Goal: Task Accomplishment & Management: Use online tool/utility

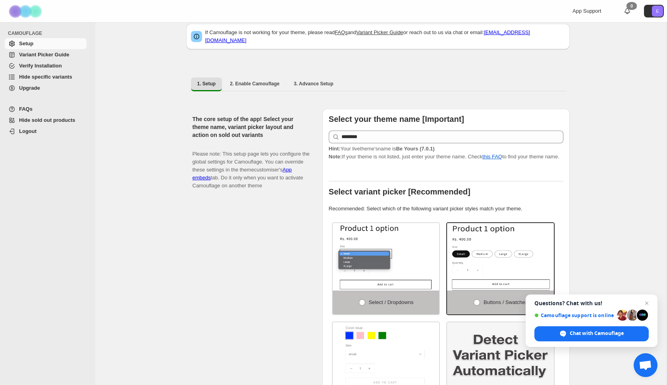
scroll to position [13, 0]
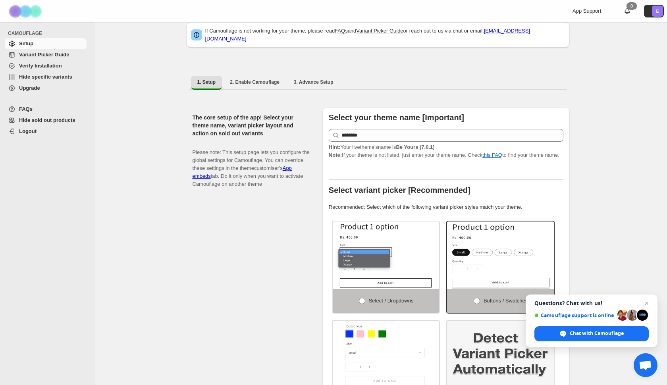
click at [60, 54] on span "Variant Picker Guide" at bounding box center [44, 55] width 50 height 6
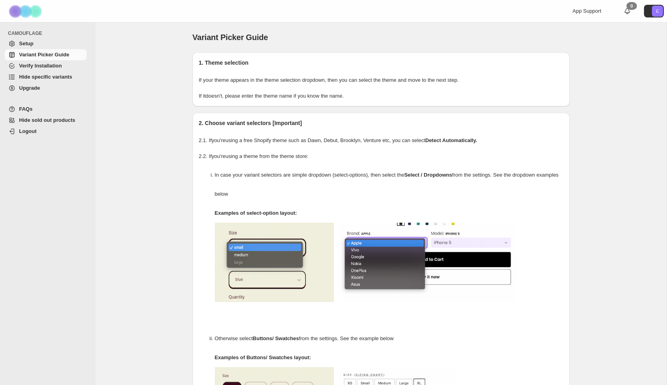
click at [56, 72] on link "Hide specific variants" at bounding box center [46, 76] width 82 height 11
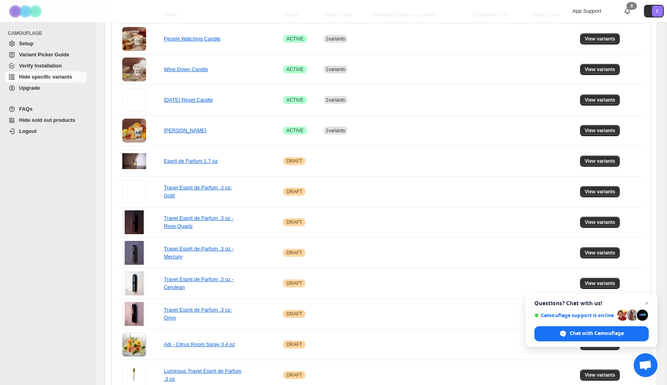
scroll to position [163, 0]
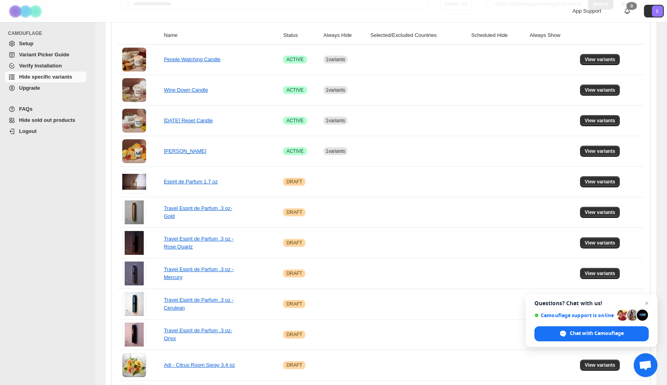
click at [54, 67] on span "Verify Installation" at bounding box center [40, 66] width 43 height 6
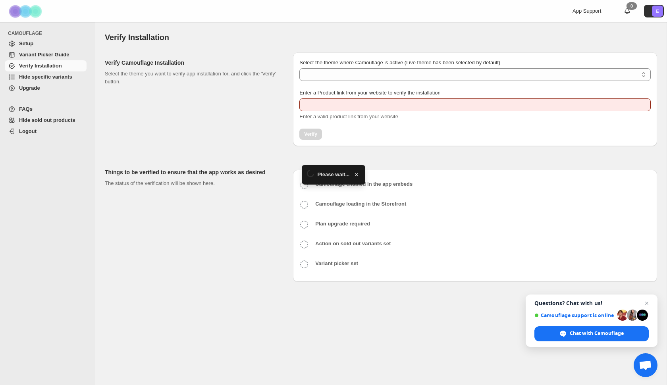
type input "**********"
select select "**********"
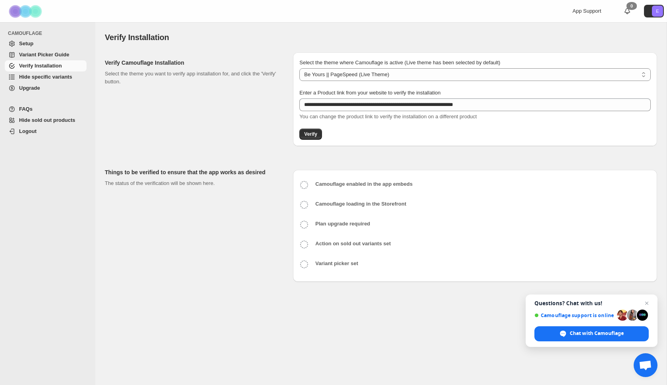
click at [39, 57] on span "Variant Picker Guide" at bounding box center [44, 55] width 50 height 6
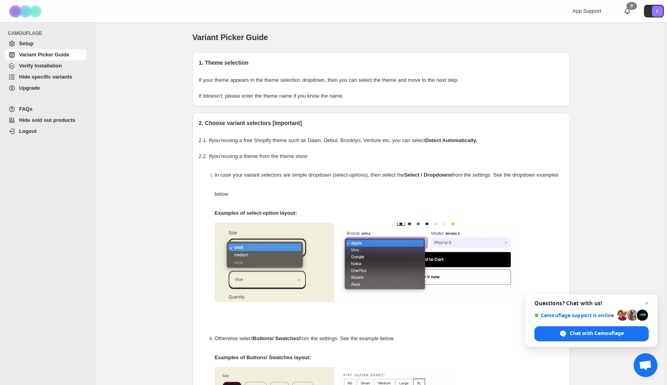
click at [46, 44] on span "Setup" at bounding box center [52, 44] width 66 height 8
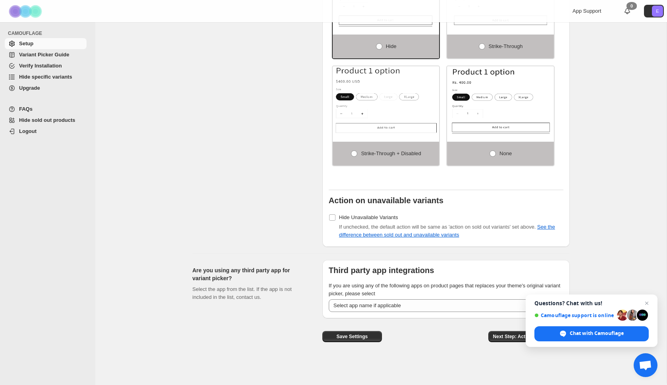
scroll to position [529, 0]
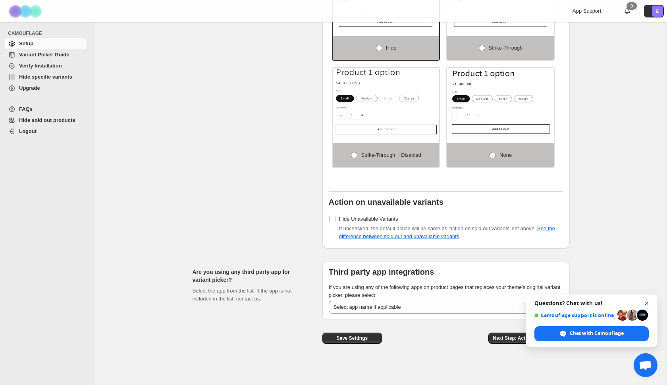
click at [647, 302] on span "Close chat" at bounding box center [647, 303] width 10 height 10
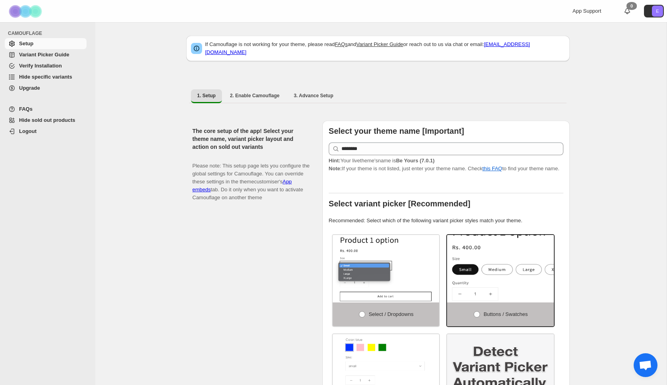
scroll to position [0, 0]
click at [254, 92] on span "2. Enable Camouflage" at bounding box center [255, 95] width 50 height 6
select select "**********"
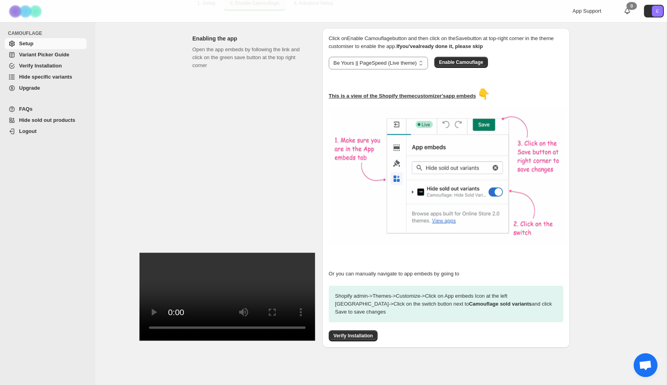
scroll to position [92, 0]
click at [217, 175] on div "Open the app embeds by following the link and click on the green save button at…" at bounding box center [250, 187] width 117 height 283
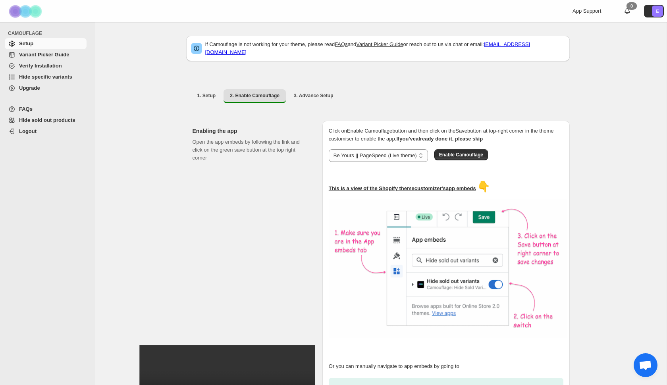
scroll to position [0, 0]
click at [65, 78] on span "Hide specific variants" at bounding box center [45, 77] width 53 height 6
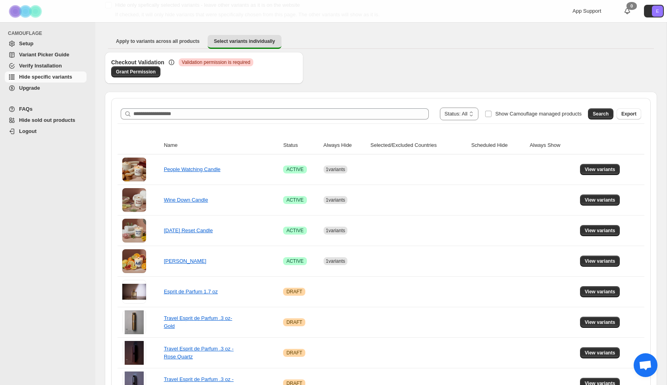
scroll to position [54, 0]
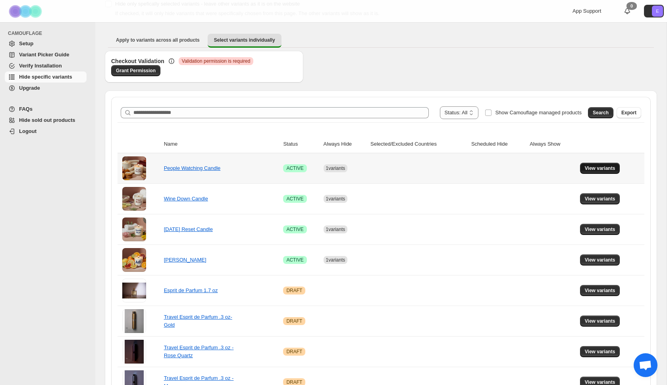
click at [590, 169] on span "View variants" at bounding box center [599, 168] width 31 height 6
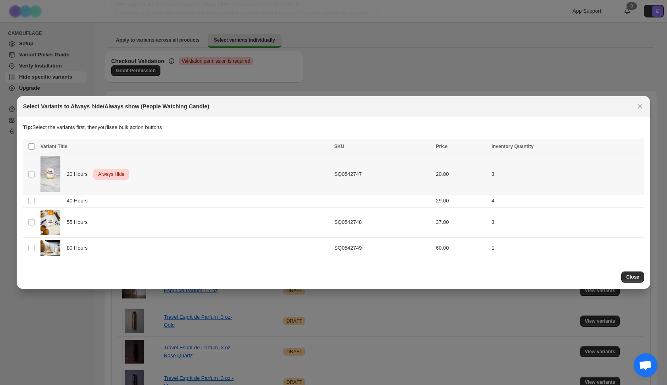
click at [119, 174] on span "Always Hide" at bounding box center [110, 174] width 29 height 10
click at [635, 149] on icon "More actions" at bounding box center [636, 147] width 8 height 8
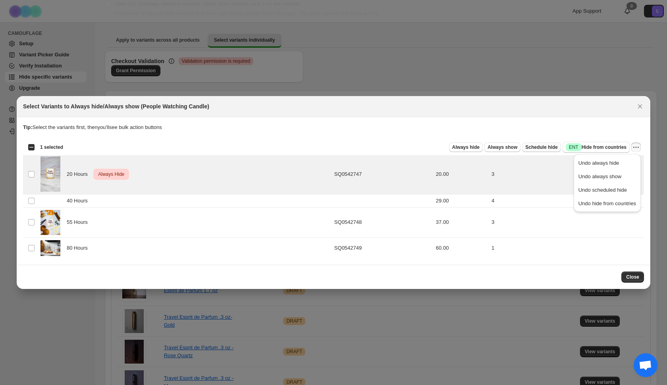
click at [540, 148] on span "Schedule hide" at bounding box center [541, 147] width 32 height 6
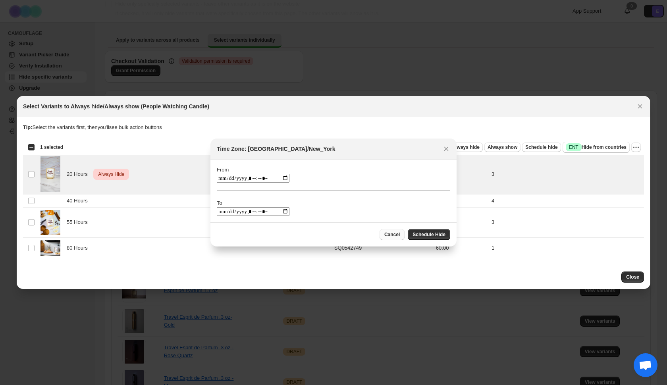
click at [394, 234] on span "Cancel" at bounding box center [391, 234] width 15 height 6
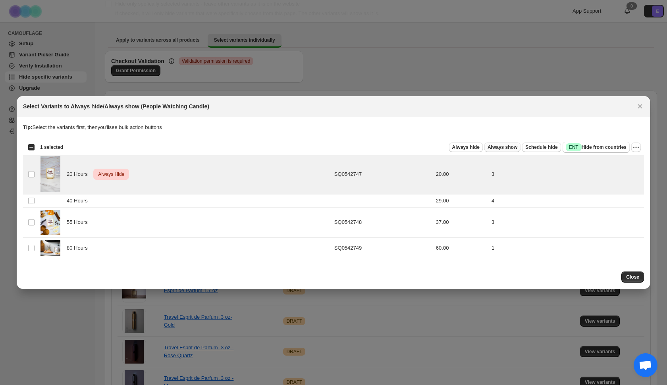
click at [496, 150] on span "Always show" at bounding box center [502, 147] width 30 height 6
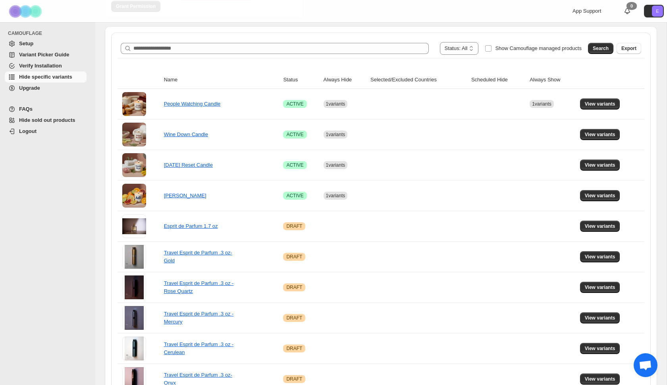
scroll to position [90, 0]
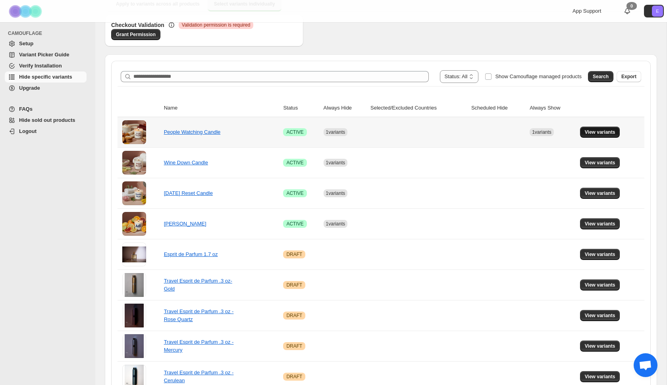
click at [595, 134] on span "View variants" at bounding box center [599, 132] width 31 height 6
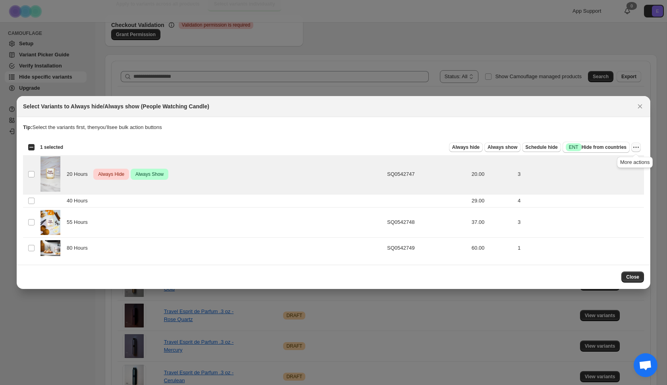
click at [636, 149] on icon "More actions" at bounding box center [636, 147] width 8 height 8
click at [624, 161] on span "Undo always hide" at bounding box center [607, 163] width 58 height 8
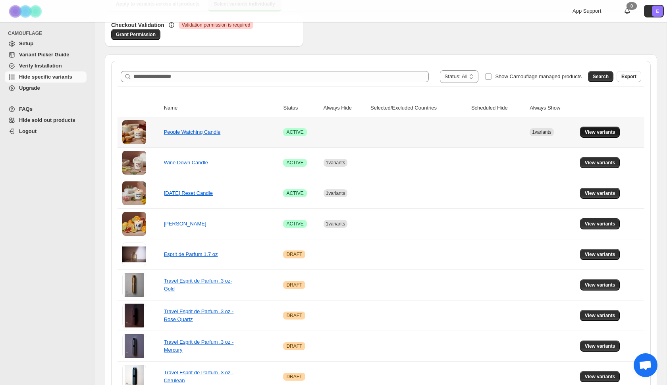
click at [607, 131] on span "View variants" at bounding box center [599, 132] width 31 height 6
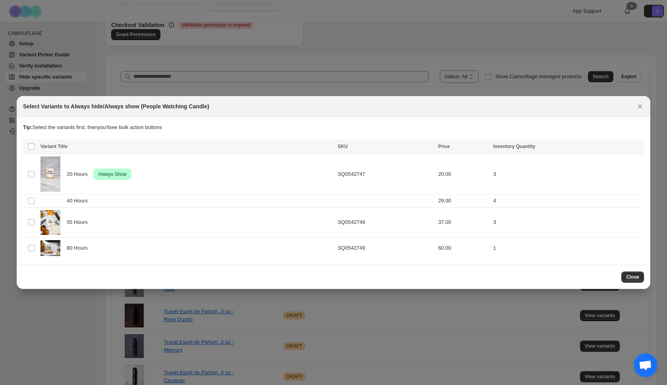
scroll to position [0, 0]
click at [123, 174] on span "Always Show" at bounding box center [111, 174] width 31 height 10
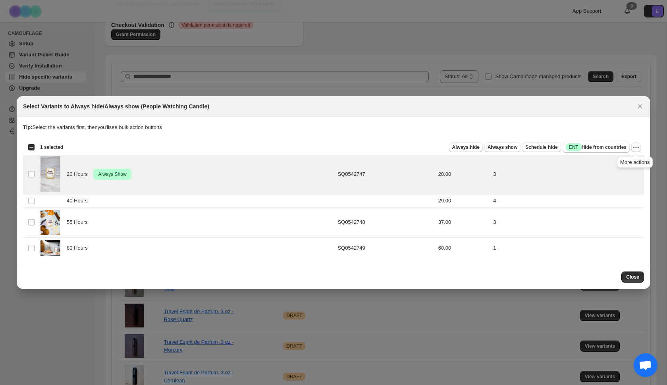
click at [635, 148] on icon "More actions" at bounding box center [636, 147] width 8 height 8
click at [627, 177] on span "Undo always show" at bounding box center [607, 177] width 58 height 8
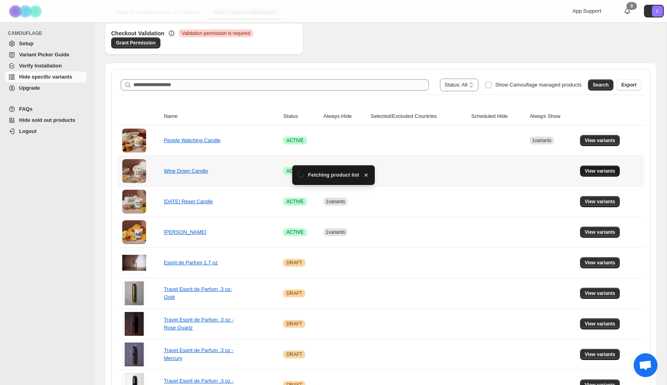
scroll to position [90, 0]
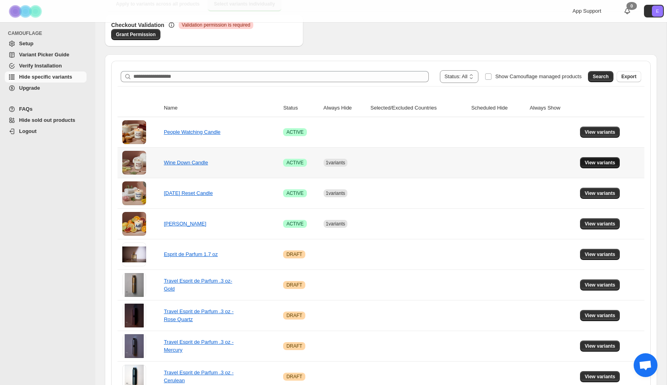
click at [600, 162] on span "View variants" at bounding box center [599, 163] width 31 height 6
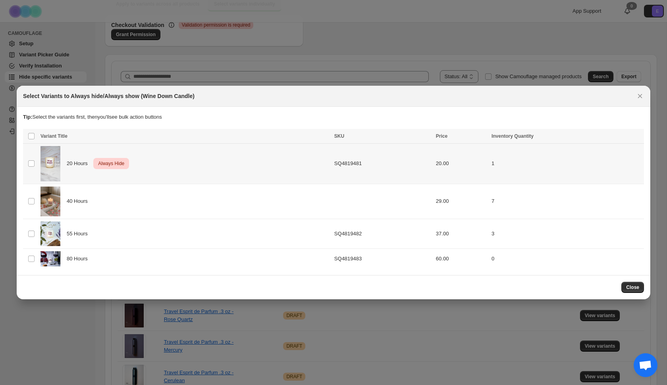
click at [286, 160] on div "20 Hours Critical Always Hide" at bounding box center [184, 163] width 289 height 35
click at [635, 138] on icon "More actions" at bounding box center [636, 137] width 8 height 8
click at [615, 156] on span "Undo always hide" at bounding box center [607, 153] width 58 height 8
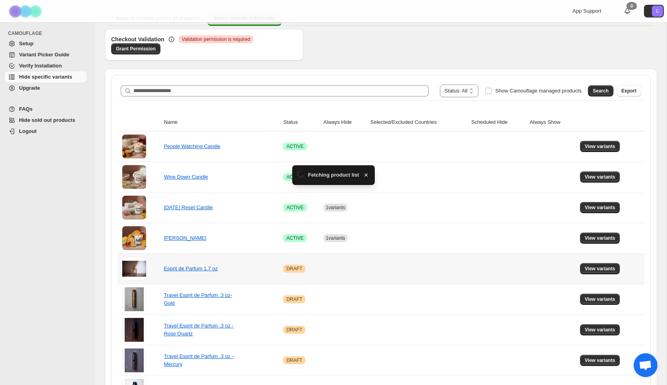
scroll to position [90, 0]
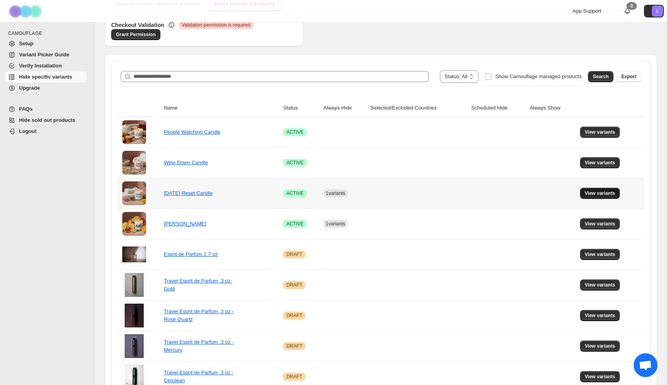
click at [601, 194] on span "View variants" at bounding box center [599, 193] width 31 height 6
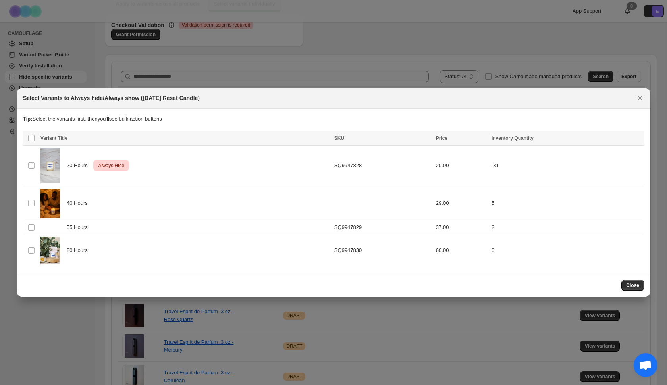
scroll to position [0, 0]
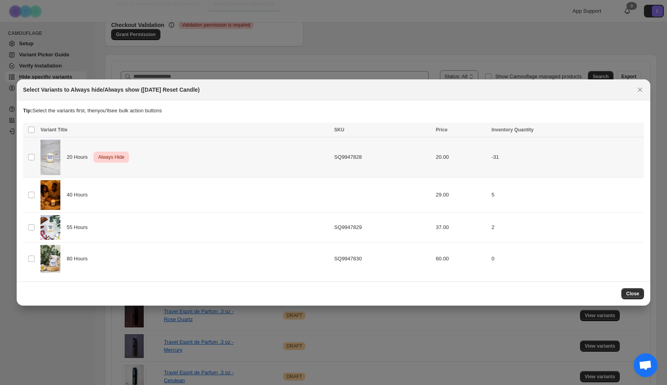
click at [227, 169] on div "20 Hours Critical Always Hide" at bounding box center [184, 157] width 289 height 35
click at [265, 165] on div "20 Hours Critical Always Hide" at bounding box center [184, 157] width 289 height 35
click at [634, 130] on icon "More actions" at bounding box center [636, 131] width 8 height 8
click at [623, 143] on span "Undo always hide" at bounding box center [607, 146] width 58 height 8
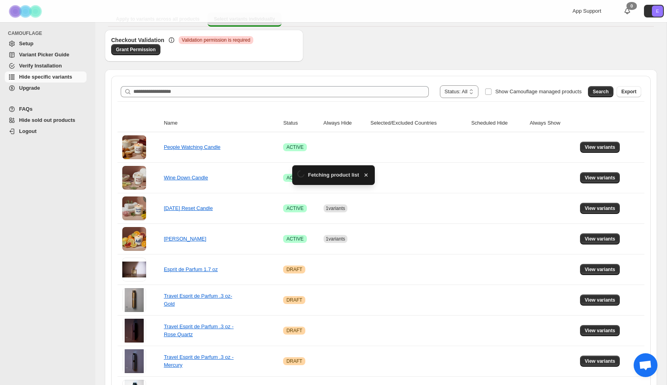
scroll to position [90, 0]
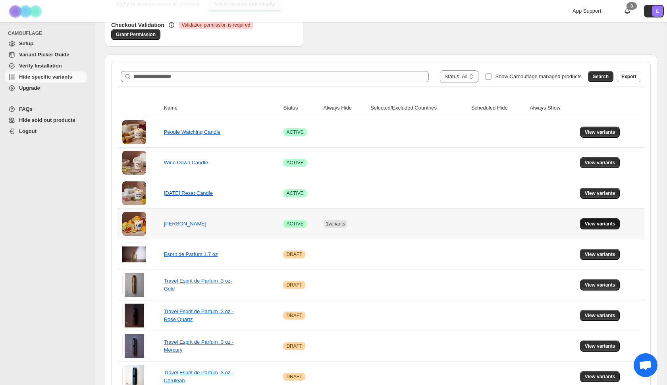
click at [599, 223] on span "View variants" at bounding box center [599, 224] width 31 height 6
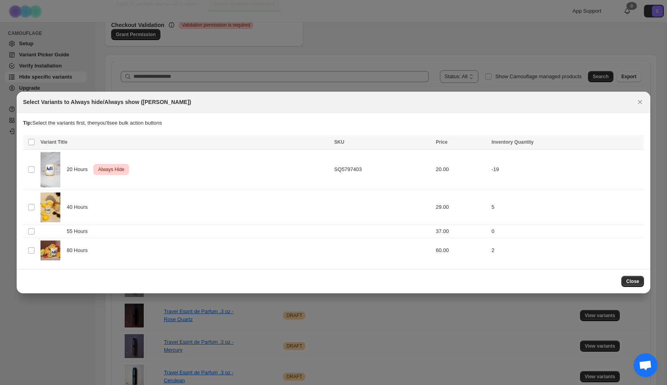
scroll to position [0, 0]
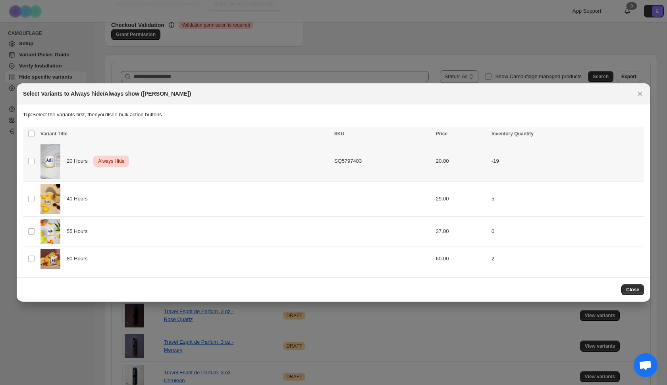
click at [557, 177] on td "-19" at bounding box center [566, 161] width 155 height 40
click at [635, 134] on icon "More actions" at bounding box center [636, 135] width 8 height 8
click at [605, 151] on span "Undo always hide" at bounding box center [598, 150] width 41 height 6
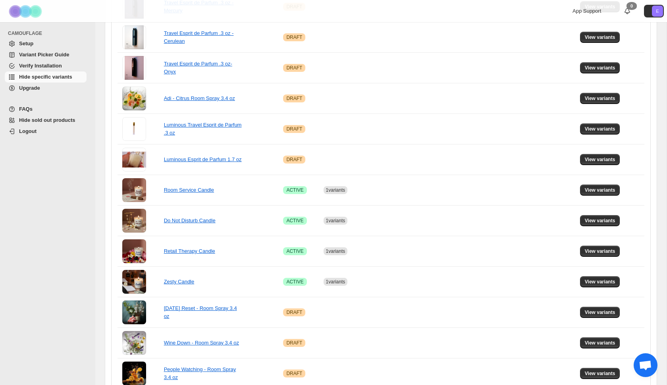
scroll to position [446, 0]
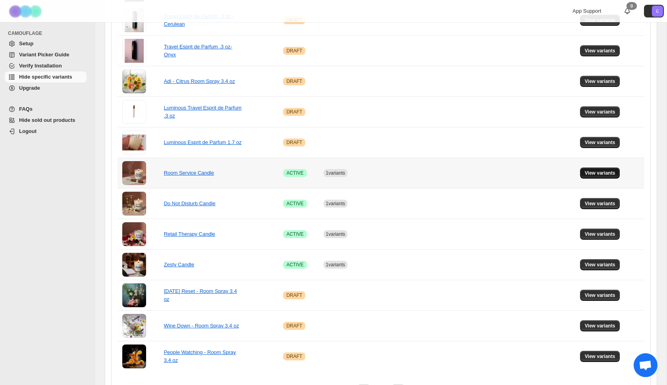
click at [606, 173] on span "View variants" at bounding box center [599, 173] width 31 height 6
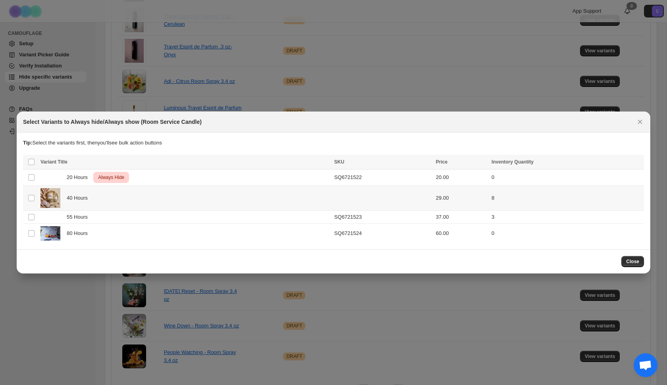
scroll to position [0, 0]
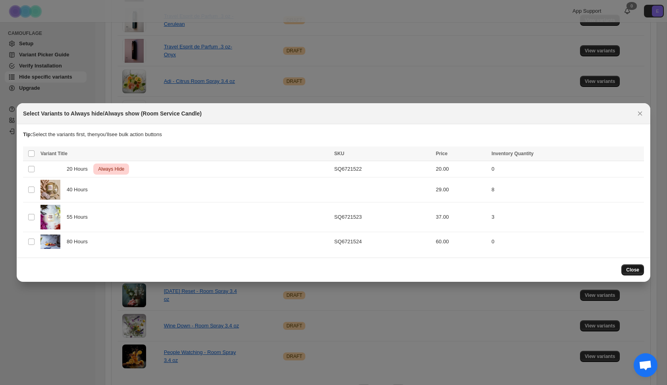
click at [554, 170] on td "0" at bounding box center [566, 169] width 155 height 16
click at [631, 268] on span "Close" at bounding box center [632, 270] width 13 height 6
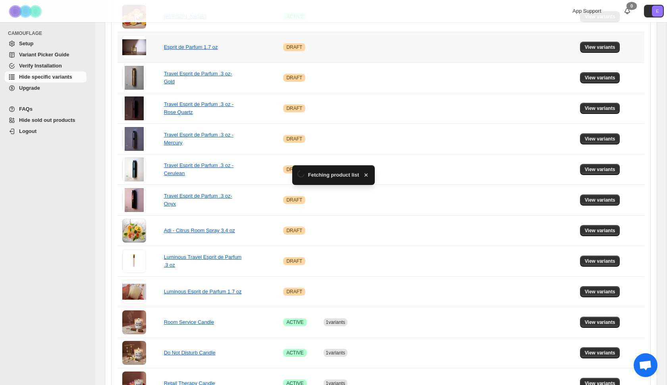
scroll to position [446, 0]
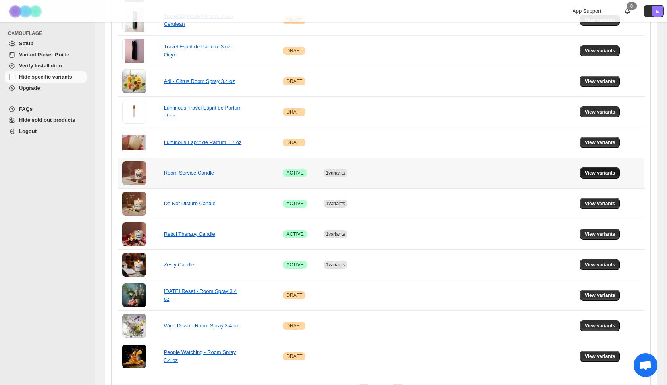
click at [603, 176] on span "View variants" at bounding box center [599, 173] width 31 height 6
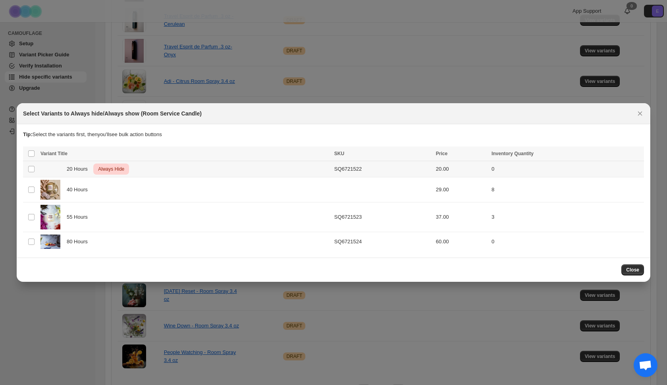
click at [543, 170] on td "0" at bounding box center [566, 169] width 155 height 16
click at [639, 156] on icon "More actions" at bounding box center [636, 154] width 8 height 8
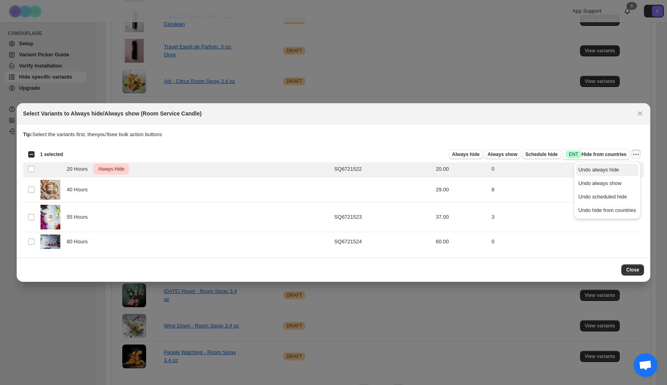
click at [613, 173] on span "Undo always hide" at bounding box center [598, 170] width 41 height 6
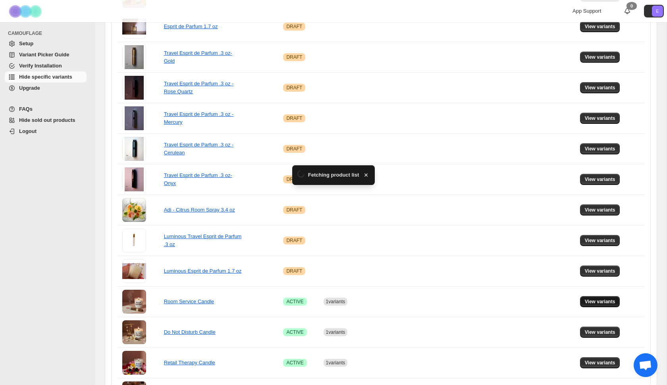
scroll to position [446, 0]
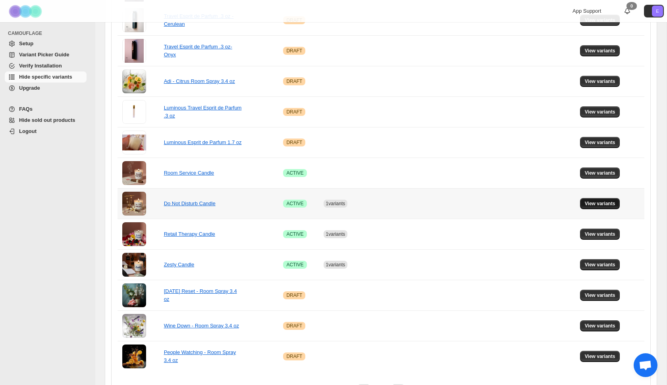
click at [596, 206] on span "View variants" at bounding box center [599, 203] width 31 height 6
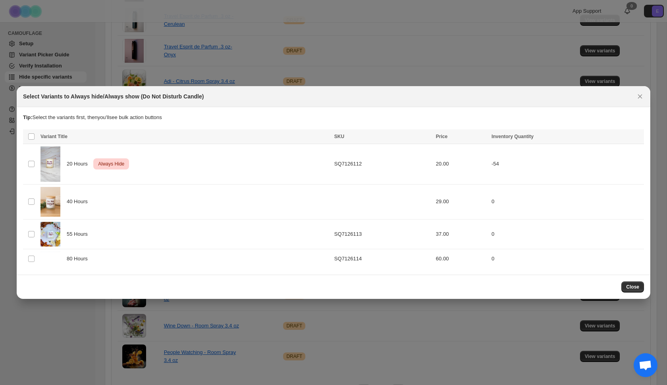
scroll to position [0, 0]
click at [558, 169] on td "-54" at bounding box center [566, 164] width 155 height 40
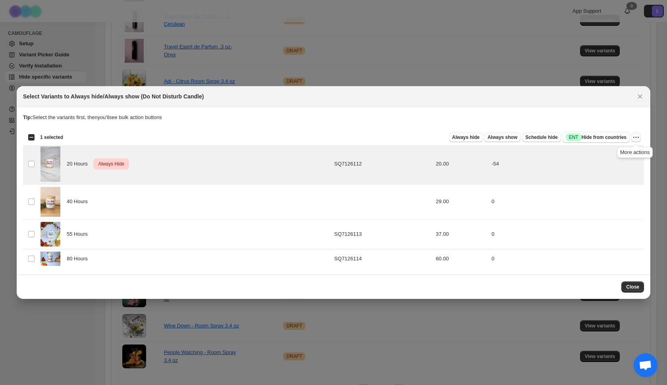
click at [636, 138] on icon "More actions" at bounding box center [636, 137] width 8 height 8
click at [621, 167] on span "Undo always show" at bounding box center [607, 167] width 58 height 8
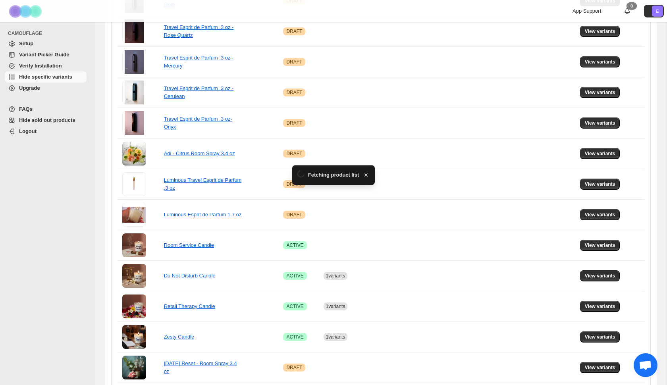
scroll to position [446, 0]
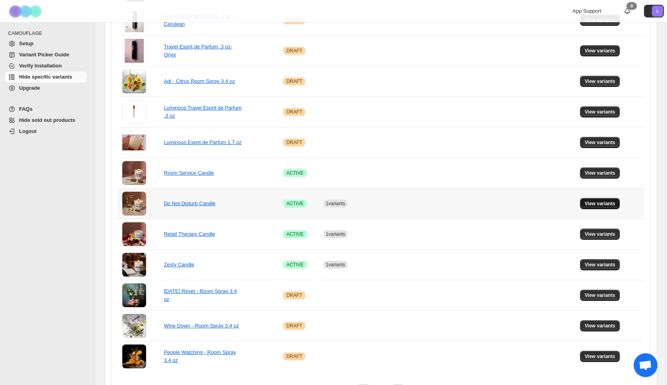
click at [599, 203] on span "View variants" at bounding box center [599, 203] width 31 height 6
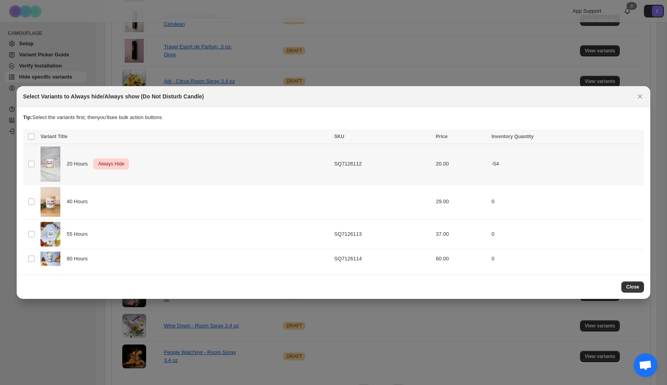
click at [592, 167] on td "-54" at bounding box center [566, 164] width 155 height 40
click at [637, 138] on icon "More actions" at bounding box center [636, 137] width 8 height 8
click at [620, 153] on span "Undo always hide" at bounding box center [607, 153] width 58 height 8
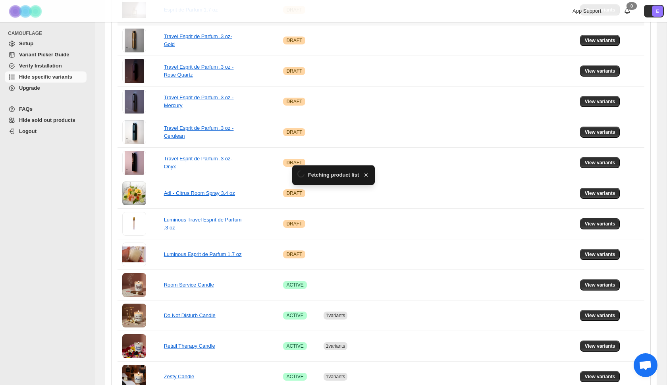
scroll to position [446, 0]
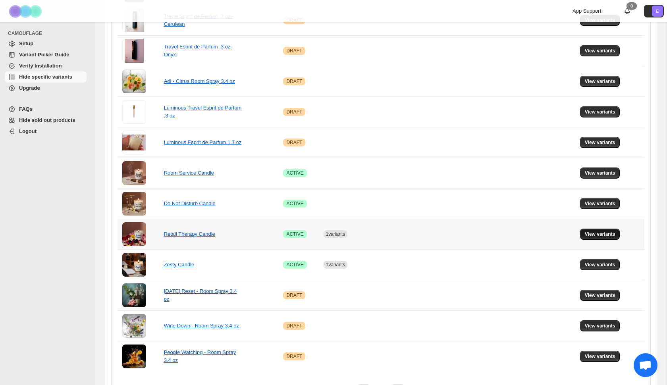
click at [610, 234] on span "View variants" at bounding box center [599, 234] width 31 height 6
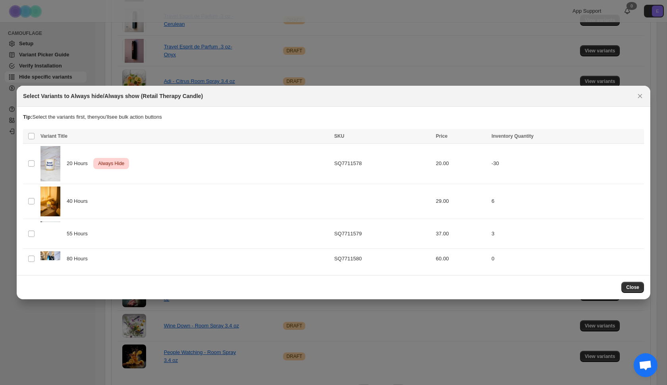
scroll to position [0, 0]
click at [597, 163] on td "-30" at bounding box center [566, 164] width 155 height 40
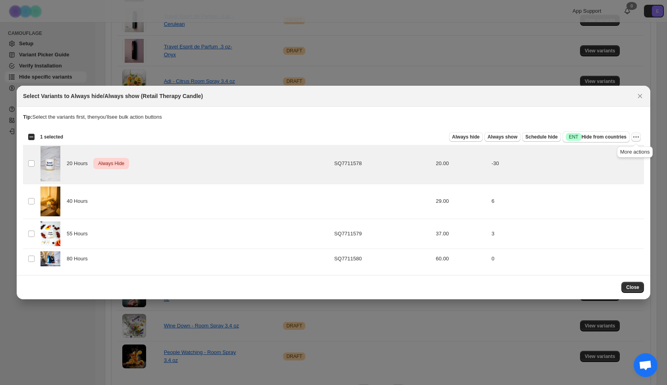
click at [639, 137] on icon "More actions" at bounding box center [636, 137] width 8 height 8
click at [628, 153] on span "Undo always hide" at bounding box center [607, 153] width 58 height 8
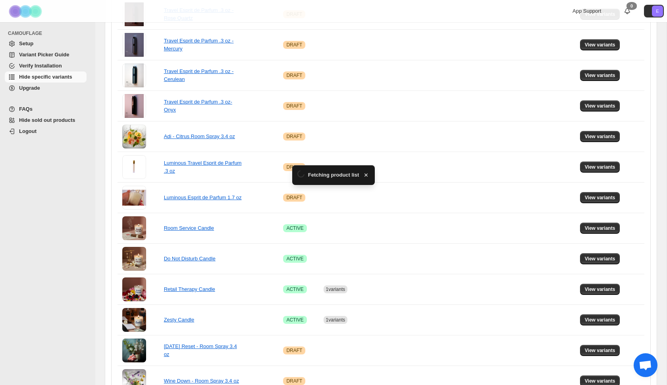
scroll to position [446, 0]
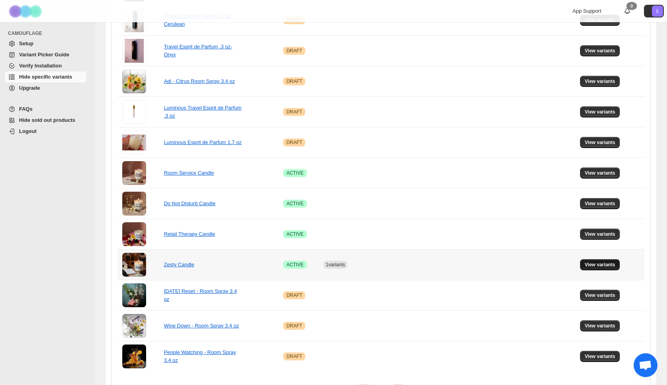
click at [603, 264] on span "View variants" at bounding box center [599, 264] width 31 height 6
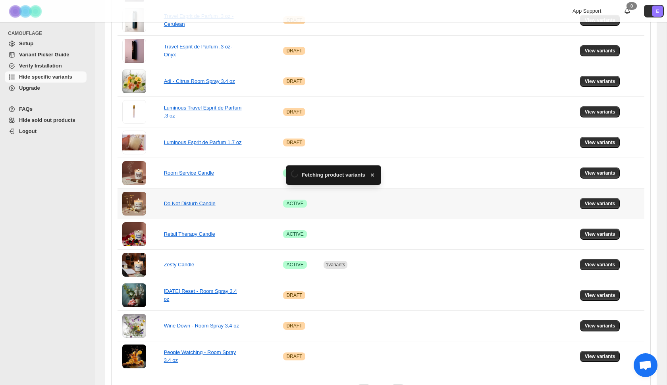
scroll to position [0, 0]
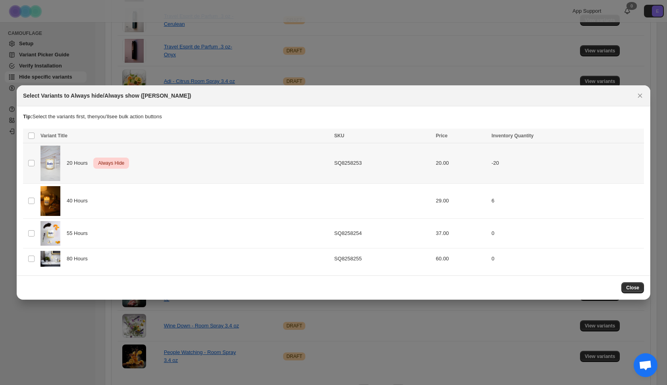
click at [604, 166] on td "-20" at bounding box center [566, 163] width 155 height 40
click at [637, 136] on icon "More actions" at bounding box center [636, 137] width 8 height 8
click at [623, 152] on span "Undo always hide" at bounding box center [607, 152] width 58 height 8
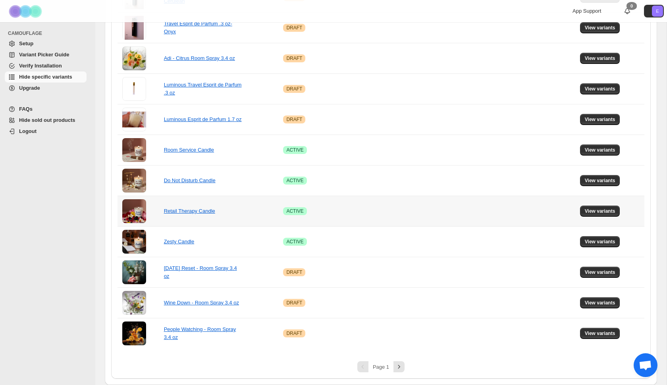
scroll to position [469, 0]
click at [402, 366] on icon "Next" at bounding box center [399, 367] width 8 height 8
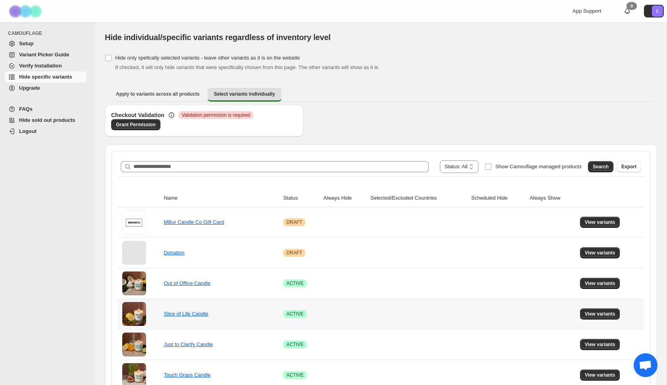
scroll to position [0, 0]
click at [140, 95] on span "Apply to variants across all products" at bounding box center [158, 94] width 84 height 6
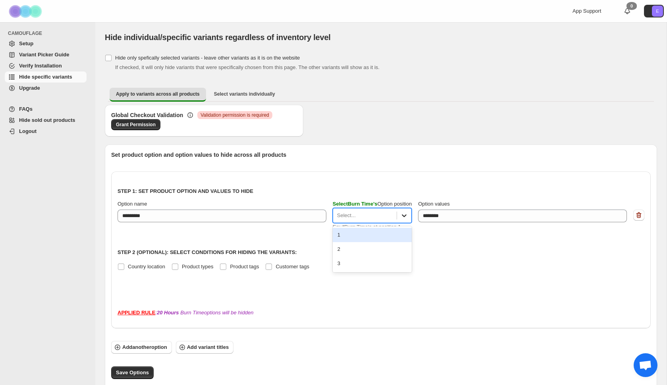
click at [407, 218] on icon at bounding box center [404, 215] width 8 height 8
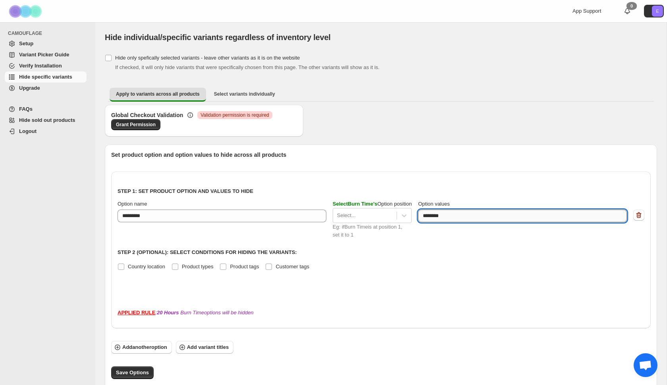
click at [455, 214] on textarea "********" at bounding box center [521, 216] width 206 height 13
click at [403, 215] on icon at bounding box center [404, 215] width 8 height 8
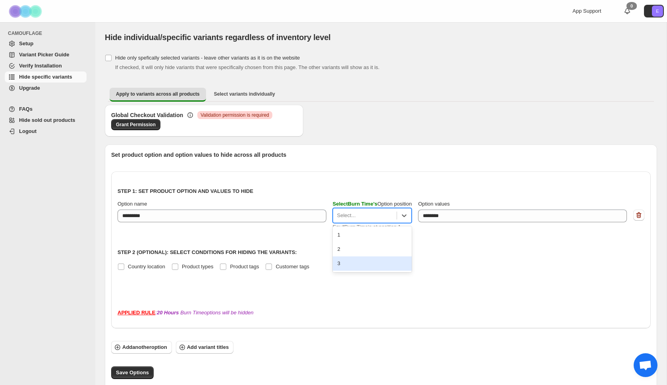
click at [358, 296] on div "Step 1: Set product option and values to hide Option name ********* Select Burn…" at bounding box center [380, 249] width 539 height 157
click at [639, 214] on icon "button" at bounding box center [638, 215] width 8 height 8
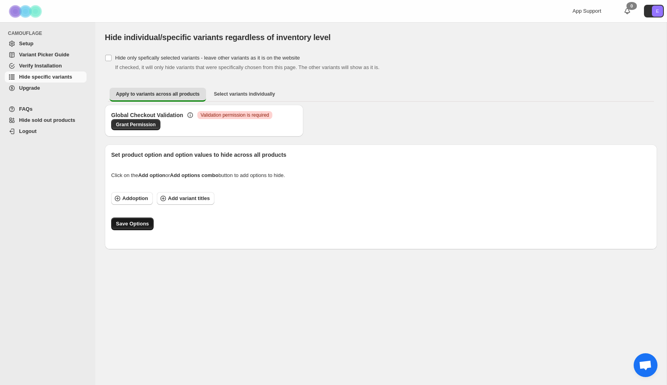
click at [130, 224] on span "Save Options" at bounding box center [132, 224] width 33 height 8
